Goal: Information Seeking & Learning: Learn about a topic

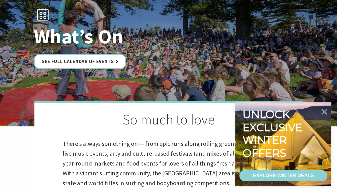
scroll to position [68, 0]
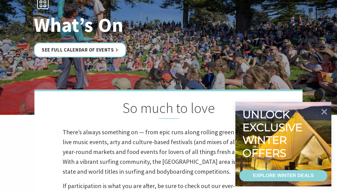
click at [324, 115] on icon at bounding box center [324, 112] width 6 height 6
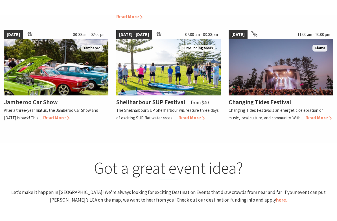
scroll to position [501, 0]
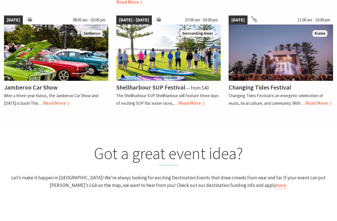
click at [322, 100] on span "Read More" at bounding box center [318, 103] width 26 height 6
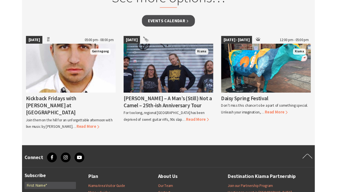
scroll to position [435, 0]
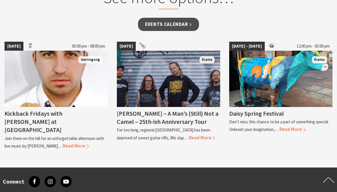
click at [296, 128] on span "Read More" at bounding box center [292, 129] width 26 height 6
click at [189, 135] on span "Read More" at bounding box center [202, 138] width 26 height 6
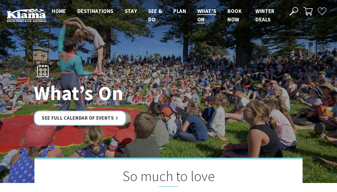
scroll to position [501, 0]
